Goal: Task Accomplishment & Management: Manage account settings

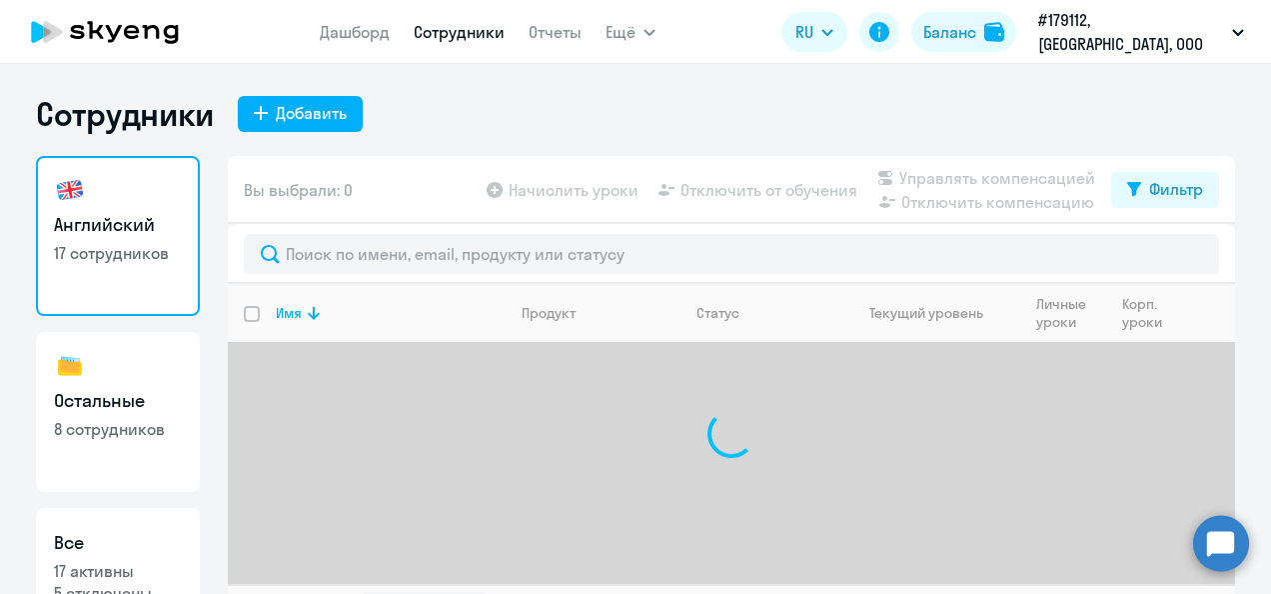
select select "30"
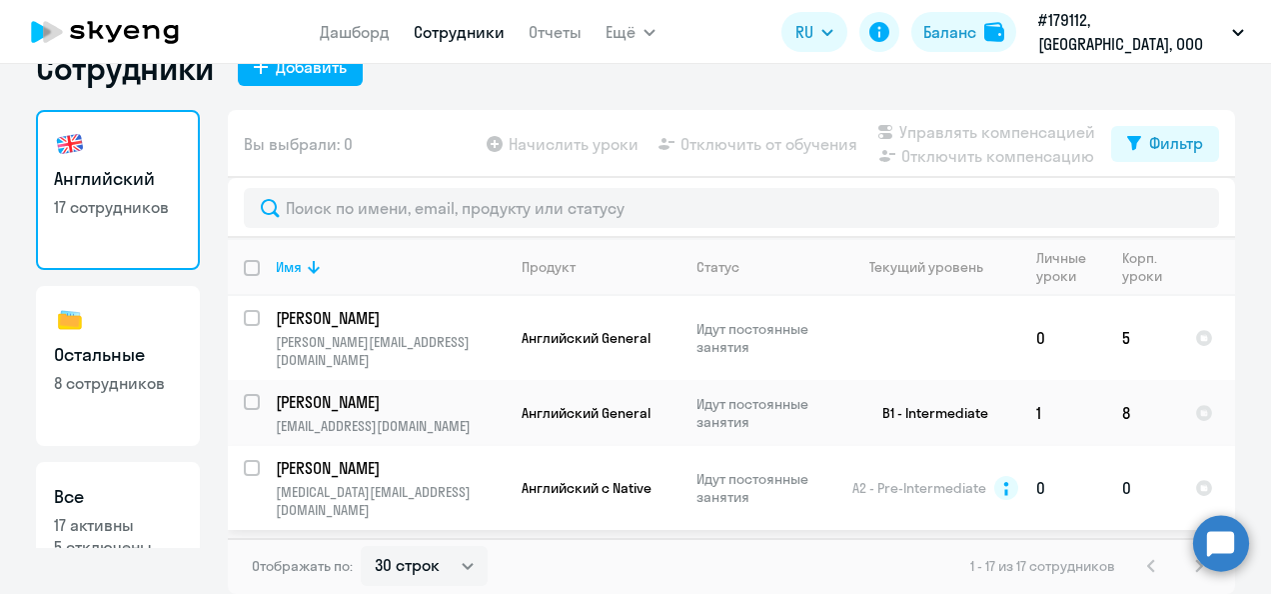
click at [1143, 466] on td "0" at bounding box center [1142, 488] width 73 height 84
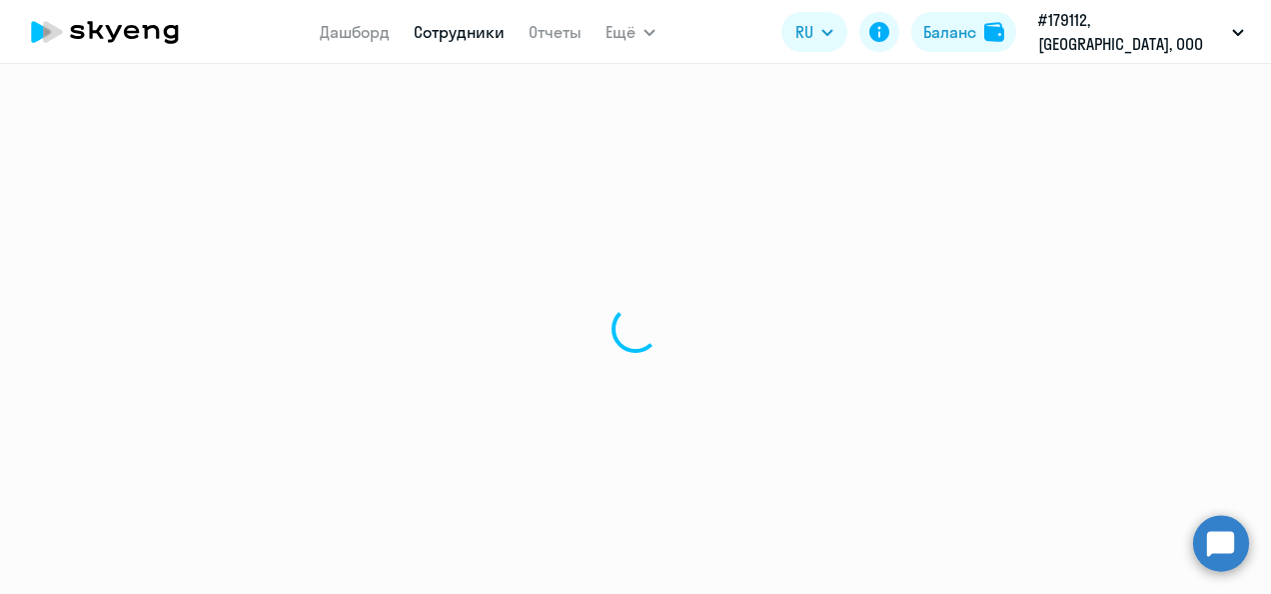
select select "english"
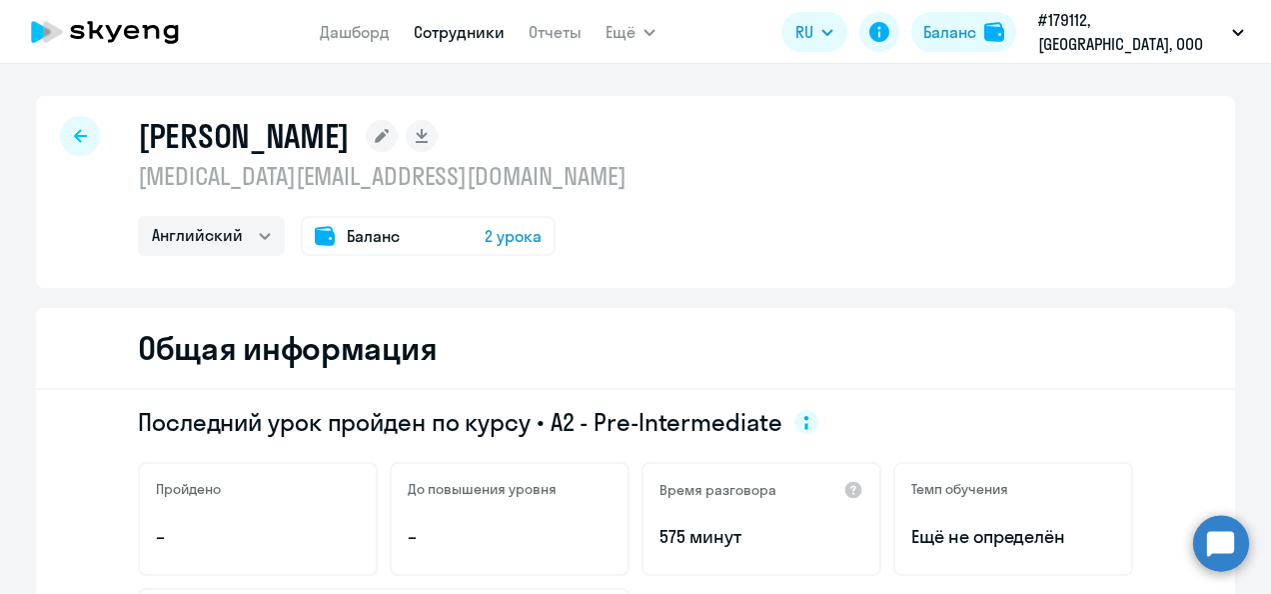
click at [392, 242] on div "Баланс 2 урока" at bounding box center [428, 236] width 255 height 40
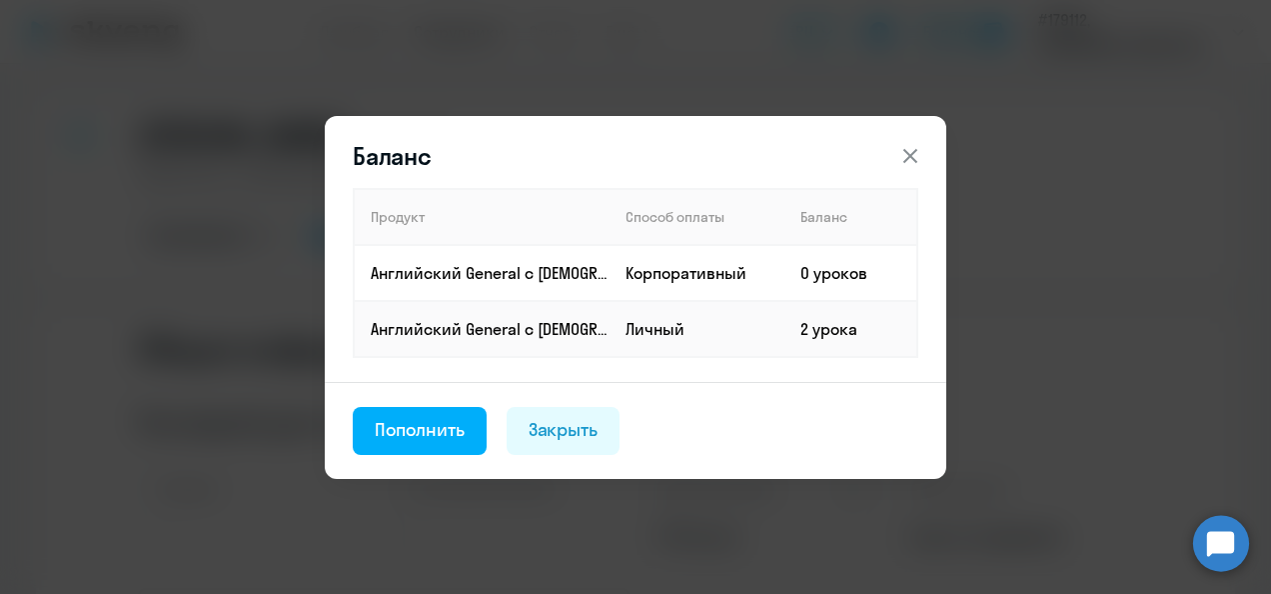
click at [445, 436] on div "Пополнить" at bounding box center [420, 430] width 90 height 26
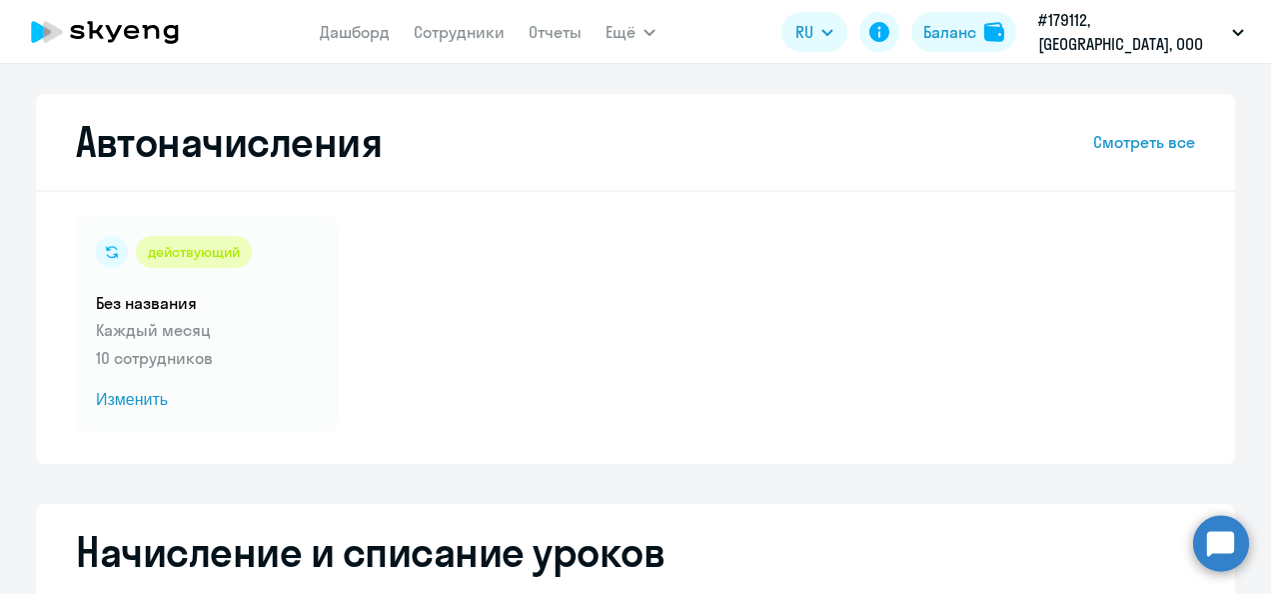
select select "10"
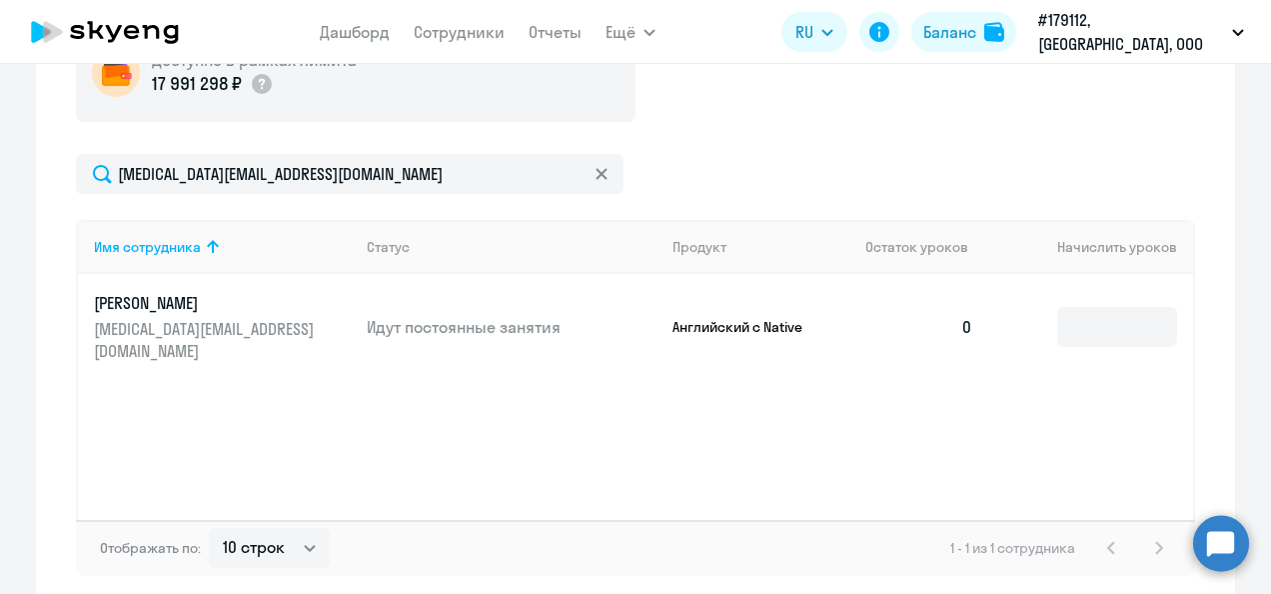
scroll to position [780, 0]
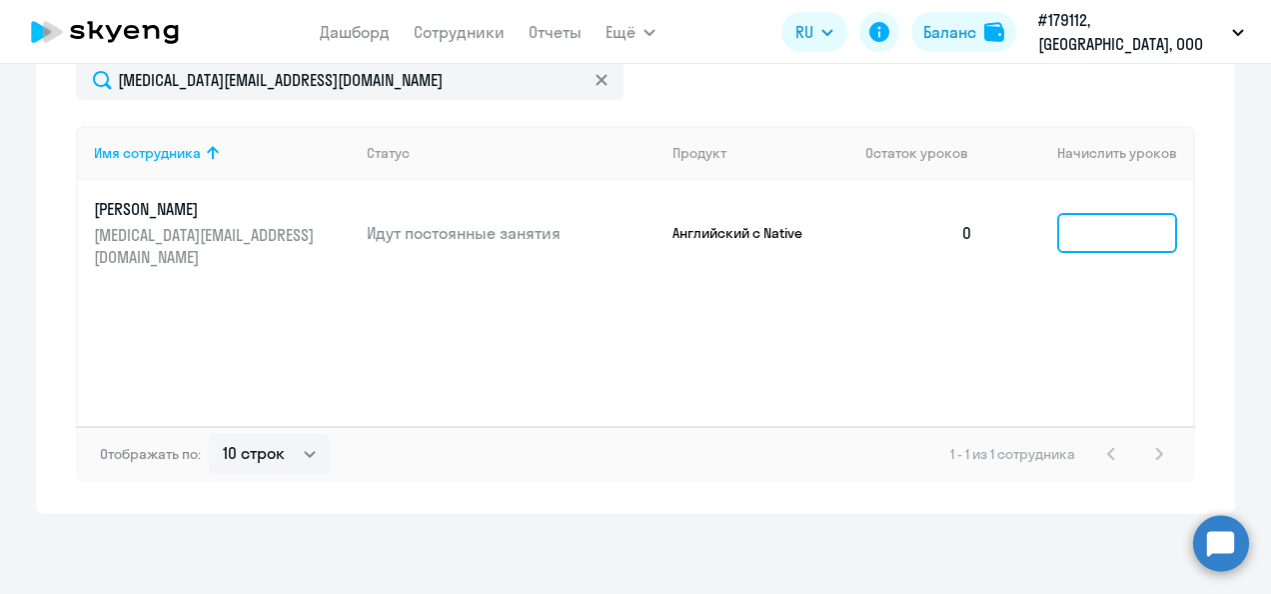
click at [1110, 213] on input at bounding box center [1117, 233] width 120 height 40
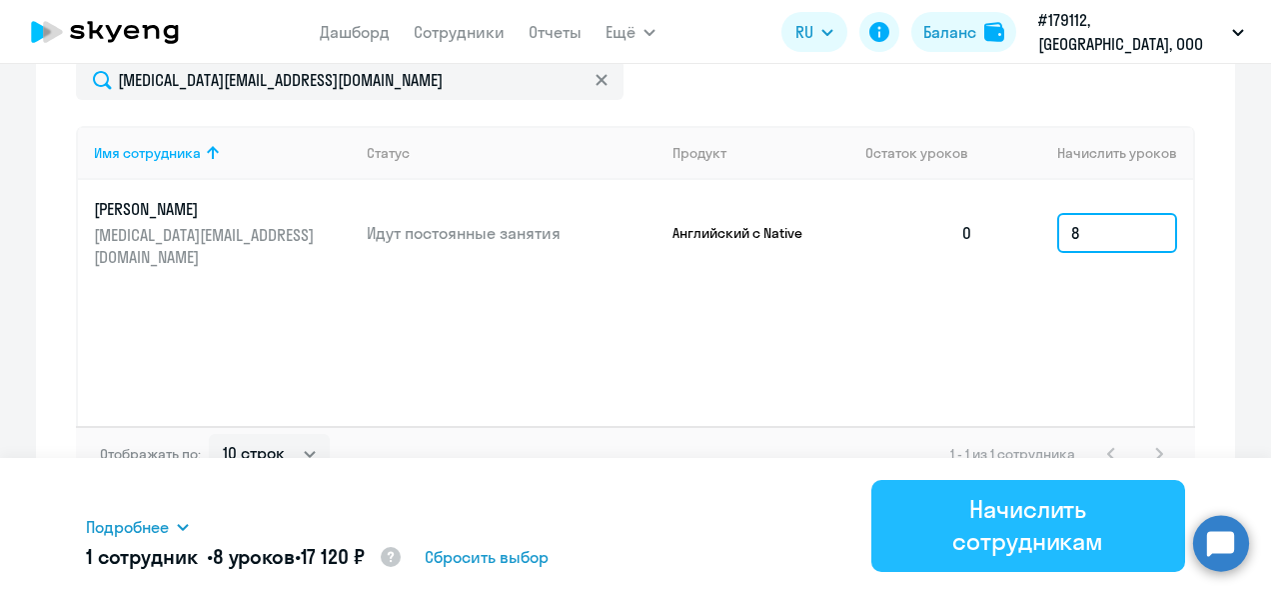
type input "8"
click at [921, 523] on div "Начислить сотрудникам" at bounding box center [1029, 525] width 259 height 64
